Goal: Find specific page/section: Find specific page/section

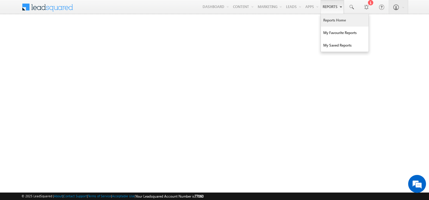
click at [333, 19] on link "Reports Home" at bounding box center [345, 20] width 48 height 13
